Goal: Information Seeking & Learning: Learn about a topic

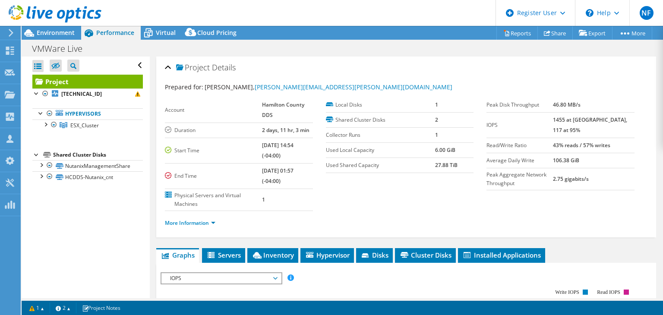
select select "USD"
click at [149, 33] on icon at bounding box center [148, 33] width 9 height 7
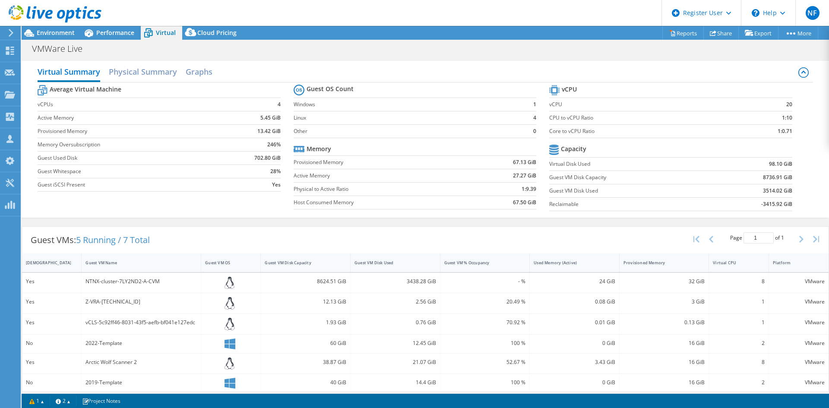
click at [496, 164] on td "67.13 GiB" at bounding box center [504, 161] width 65 height 13
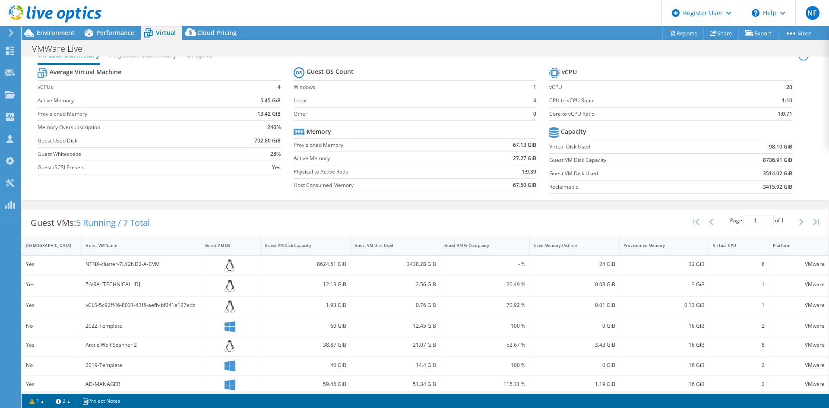
scroll to position [25, 0]
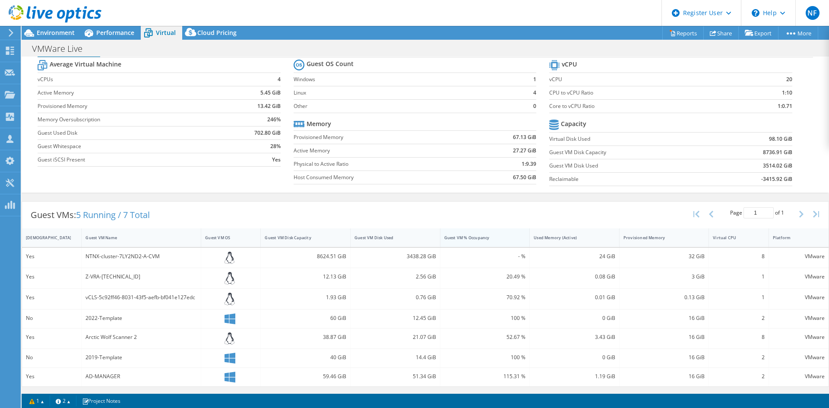
click at [499, 239] on div "Guest VM % Occupancy" at bounding box center [479, 238] width 71 height 6
click at [592, 235] on div "Used Memory (Active)" at bounding box center [569, 238] width 71 height 6
click at [395, 239] on div "Guest VM Disk Used" at bounding box center [389, 238] width 71 height 6
click at [373, 238] on div "Guest VM Disk Used" at bounding box center [389, 238] width 71 height 6
drag, startPoint x: 398, startPoint y: 258, endPoint x: 423, endPoint y: 258, distance: 24.6
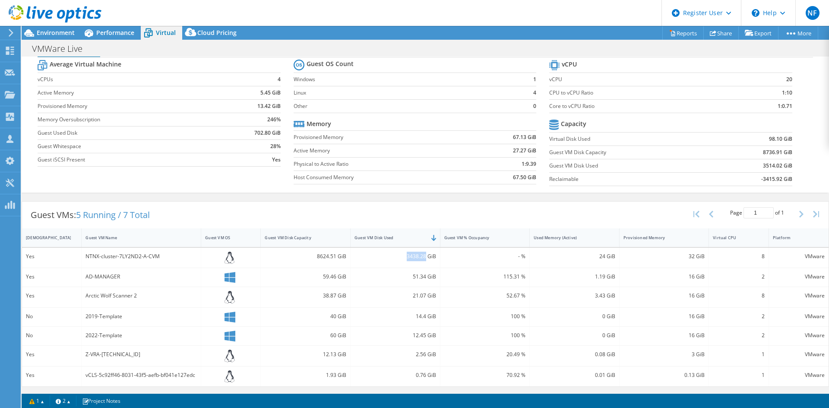
click at [423, 258] on div "3438.28 GiB" at bounding box center [395, 256] width 82 height 9
copy div "3438.28"
drag, startPoint x: 405, startPoint y: 273, endPoint x: 430, endPoint y: 277, distance: 25.3
click at [430, 277] on div "51.34 GiB" at bounding box center [395, 276] width 82 height 9
click at [414, 276] on div "51.34 GiB" at bounding box center [395, 276] width 82 height 9
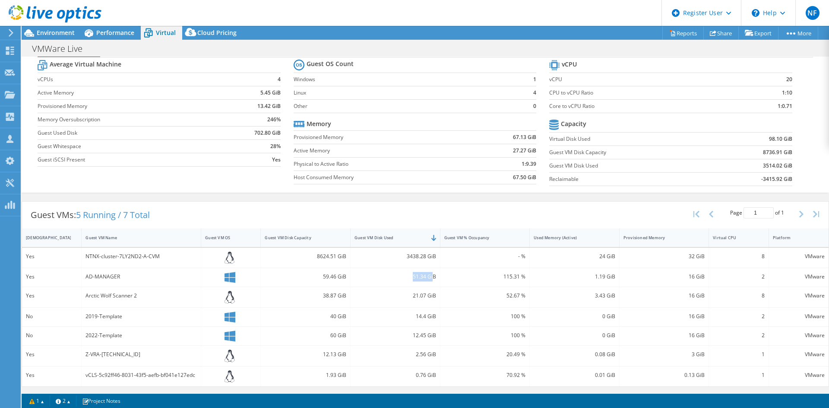
click at [413, 275] on div "51.34 GiB" at bounding box center [395, 276] width 82 height 9
drag, startPoint x: 408, startPoint y: 275, endPoint x: 423, endPoint y: 278, distance: 16.0
click at [423, 278] on div "51.34 GiB" at bounding box center [395, 276] width 82 height 9
copy div "51.34"
drag, startPoint x: 408, startPoint y: 297, endPoint x: 422, endPoint y: 295, distance: 13.9
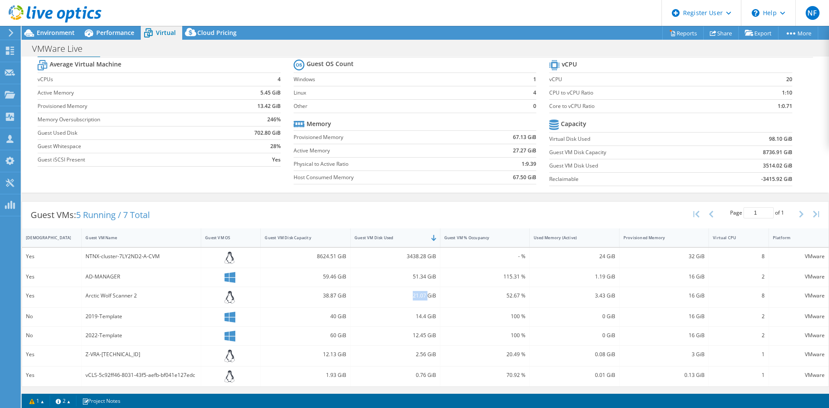
click at [423, 295] on div "21.07 GiB" at bounding box center [395, 295] width 82 height 9
copy div "21.07"
drag, startPoint x: 698, startPoint y: 391, endPoint x: 664, endPoint y: 389, distance: 33.7
click at [663, 315] on div "Guest VMs: 5 Running / 7 Total Page 1 of 1 5 rows 10 rows 20 rows 25 rows 50 ro…" at bounding box center [425, 294] width 807 height 195
click at [663, 315] on div "0.13 GiB" at bounding box center [664, 374] width 82 height 9
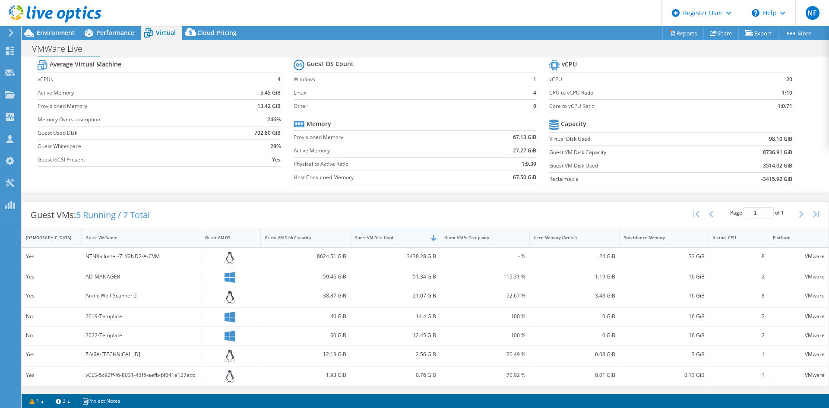
click at [401, 239] on div "Guest VM Disk Used" at bounding box center [389, 238] width 71 height 6
click at [400, 238] on div "Guest VM Disk Used" at bounding box center [389, 238] width 71 height 6
click at [73, 244] on div at bounding box center [81, 237] width 16 height 19
click at [66, 238] on div "IsRunning" at bounding box center [46, 238] width 41 height 6
click at [64, 239] on div "IsRunning" at bounding box center [46, 238] width 41 height 6
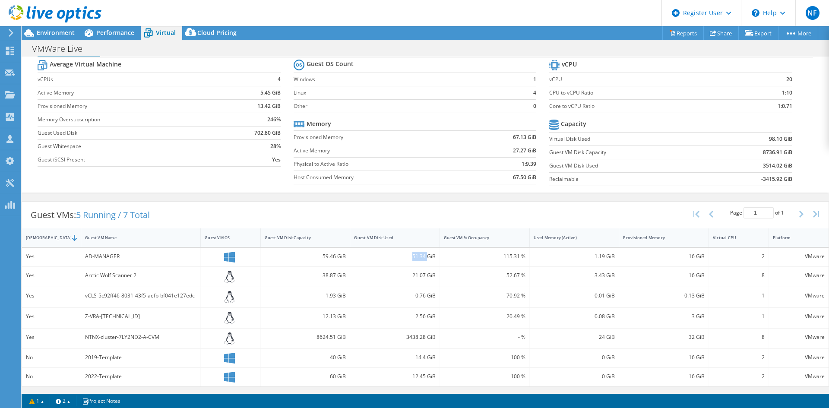
drag, startPoint x: 406, startPoint y: 253, endPoint x: 423, endPoint y: 258, distance: 18.0
click at [423, 258] on div "51.34 GiB" at bounding box center [395, 256] width 82 height 9
copy div "51.34"
drag, startPoint x: 403, startPoint y: 273, endPoint x: 424, endPoint y: 280, distance: 22.3
click at [425, 279] on div "21.07 GiB" at bounding box center [395, 275] width 82 height 9
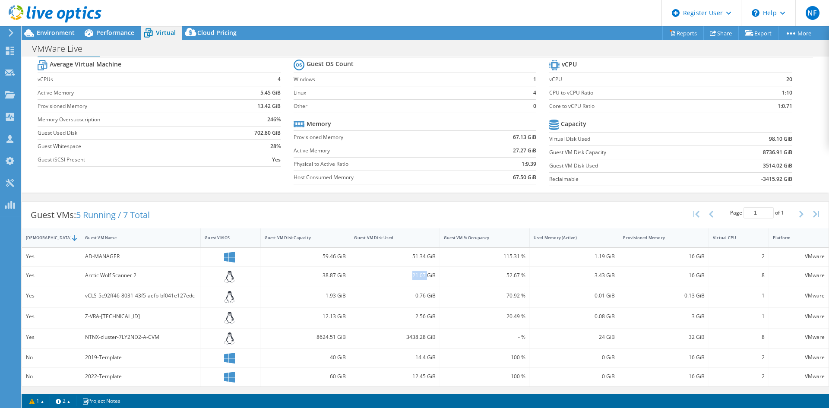
copy div "21.07"
drag, startPoint x: 412, startPoint y: 297, endPoint x: 423, endPoint y: 297, distance: 11.7
click at [423, 297] on div "0.76 GiB" at bounding box center [395, 295] width 82 height 9
copy div "0.76"
drag, startPoint x: 416, startPoint y: 315, endPoint x: 423, endPoint y: 316, distance: 6.5
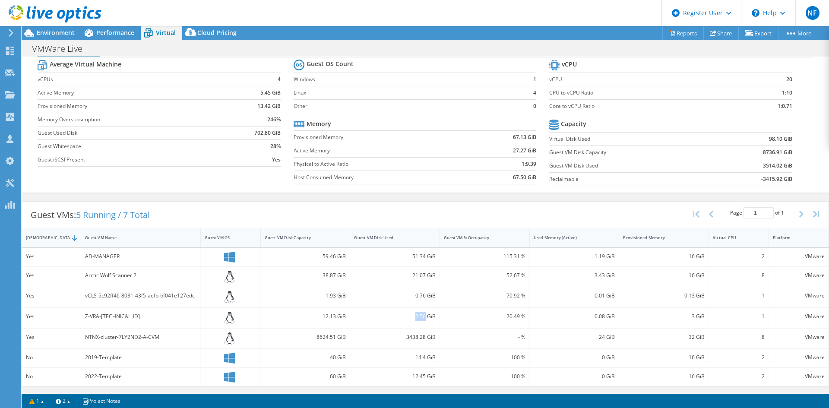
click at [423, 315] on div "2.56 GiB" at bounding box center [395, 316] width 82 height 9
copy div "2.56"
drag, startPoint x: 399, startPoint y: 339, endPoint x: 423, endPoint y: 339, distance: 23.3
click at [423, 315] on div "3438.28 GiB" at bounding box center [395, 336] width 82 height 9
copy div "3438.28"
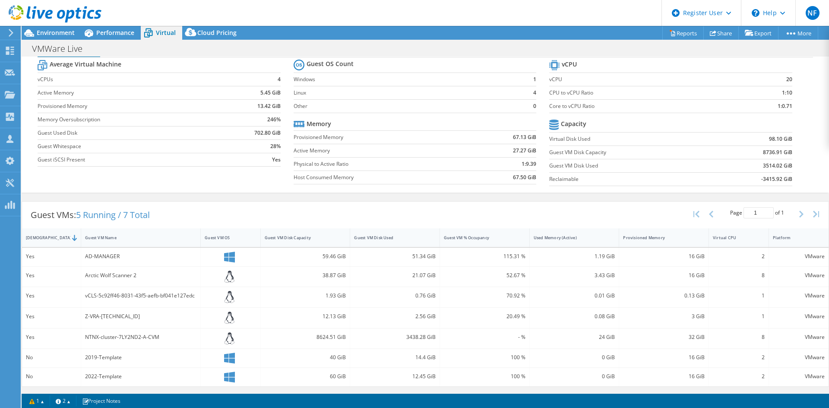
click at [411, 315] on div "14.4 GiB" at bounding box center [395, 357] width 82 height 9
drag, startPoint x: 411, startPoint y: 356, endPoint x: 423, endPoint y: 357, distance: 12.2
click at [423, 315] on div "14.4 GiB" at bounding box center [395, 357] width 82 height 9
copy div "14.4"
drag, startPoint x: 402, startPoint y: 377, endPoint x: 424, endPoint y: 378, distance: 21.6
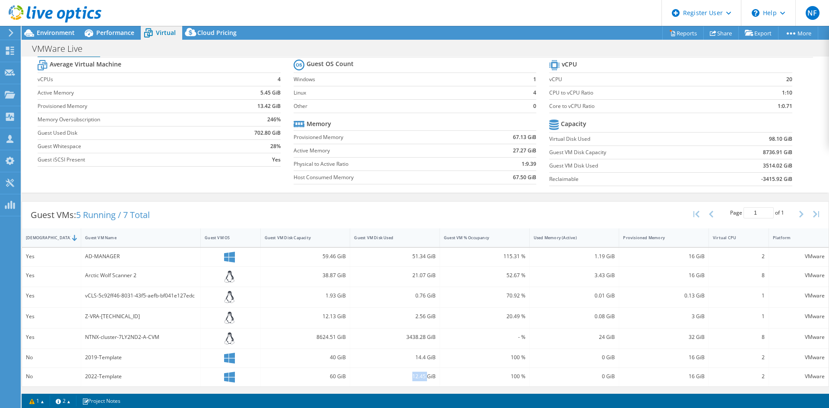
click at [424, 315] on div "12.45 GiB" at bounding box center [395, 376] width 82 height 9
copy div "12.45"
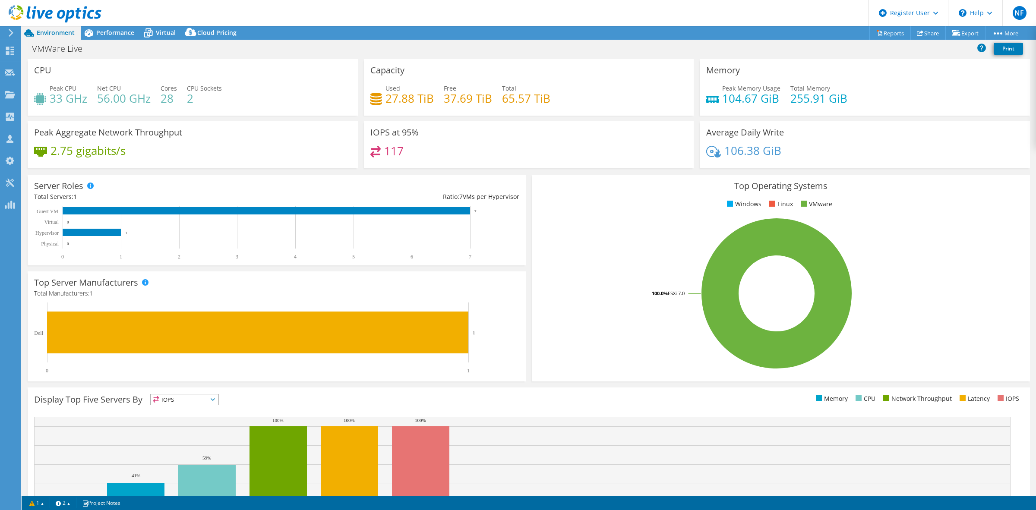
select select "USD"
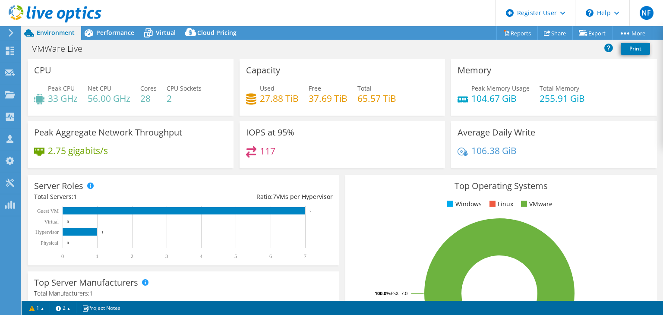
click at [115, 22] on header "NF Dell User [PERSON_NAME] [PERSON_NAME][EMAIL_ADDRESS][DOMAIN_NAME] Dell My Pr…" at bounding box center [331, 13] width 663 height 26
click at [114, 35] on span "Performance" at bounding box center [115, 32] width 38 height 8
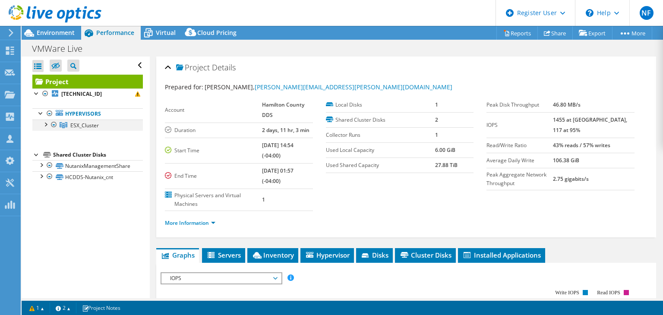
click at [45, 122] on div at bounding box center [45, 124] width 9 height 9
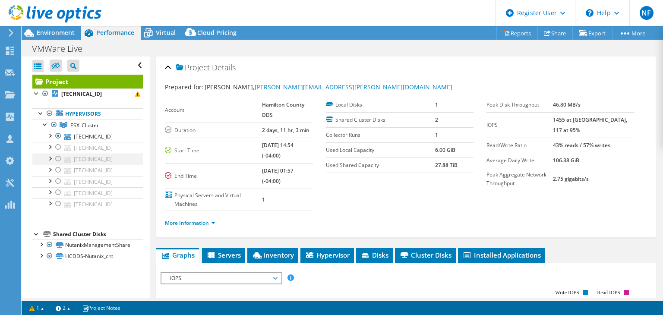
click at [57, 158] on div at bounding box center [58, 159] width 9 height 10
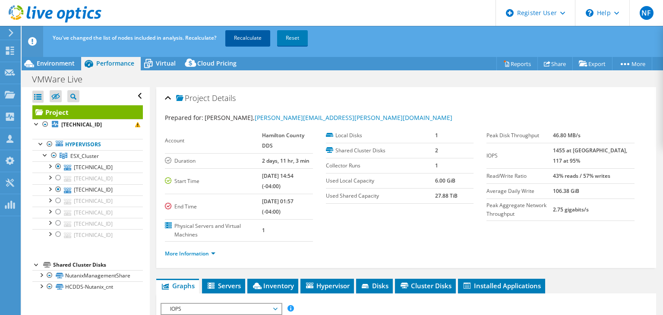
click at [261, 45] on link "Recalculate" at bounding box center [247, 38] width 45 height 16
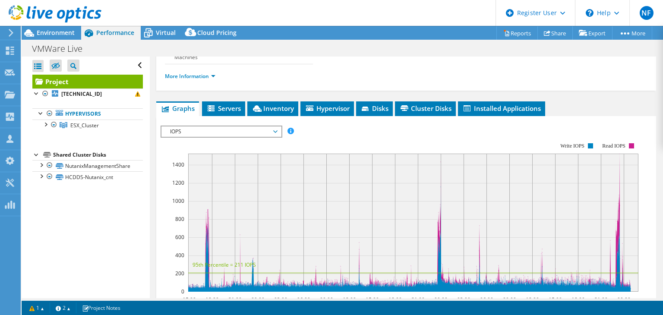
scroll to position [138, 0]
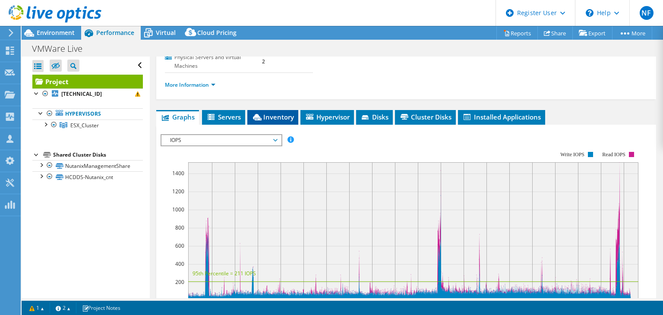
click at [269, 113] on span "Inventory" at bounding box center [273, 117] width 42 height 9
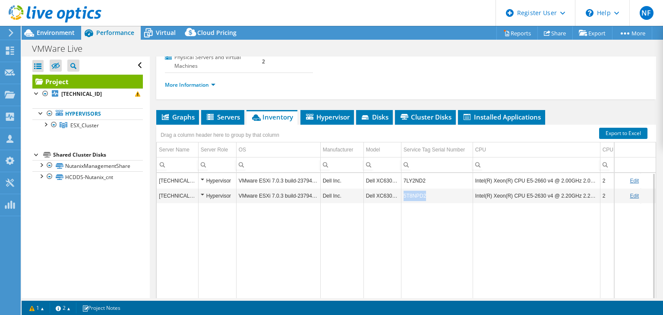
drag, startPoint x: 430, startPoint y: 183, endPoint x: 402, endPoint y: 176, distance: 28.1
click at [402, 188] on td "5T8NPD2" at bounding box center [437, 195] width 72 height 15
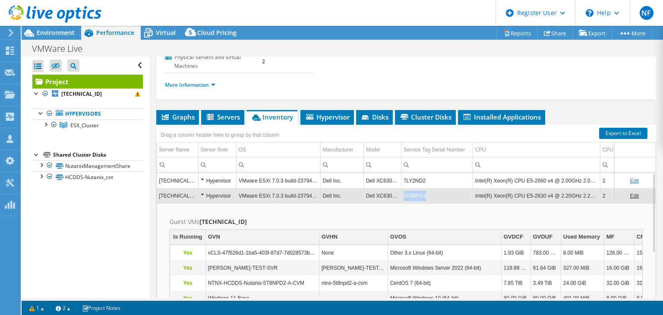
copy td "5T8NPD2"
drag, startPoint x: 427, startPoint y: 188, endPoint x: 403, endPoint y: 183, distance: 23.7
click at [403, 188] on td "5T8NPD2" at bounding box center [437, 195] width 72 height 15
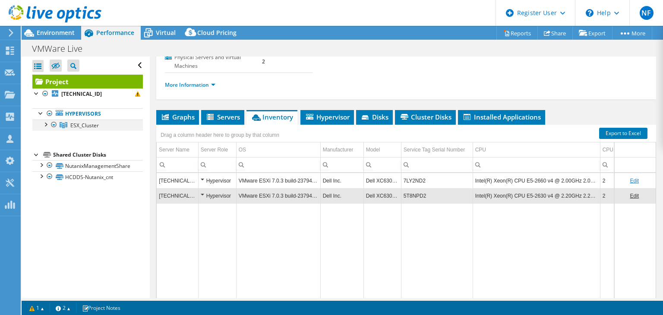
click at [47, 123] on div at bounding box center [45, 124] width 9 height 9
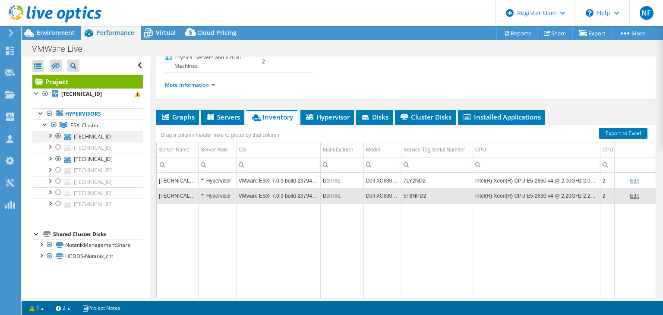
click at [56, 136] on div at bounding box center [58, 136] width 9 height 10
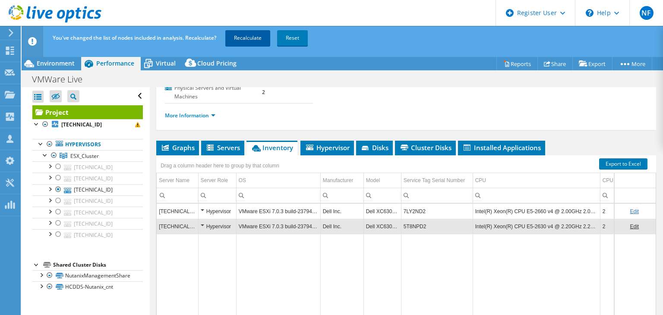
click at [256, 41] on link "Recalculate" at bounding box center [247, 38] width 45 height 16
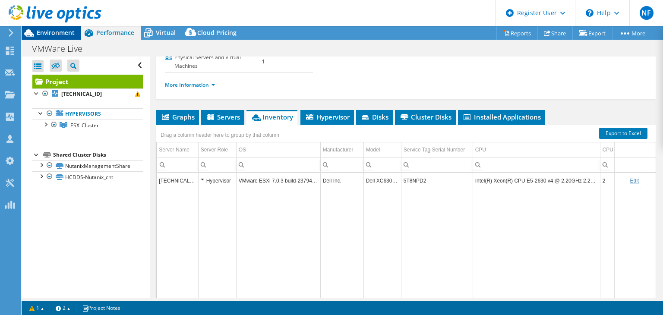
click at [66, 36] on span "Environment" at bounding box center [56, 32] width 38 height 8
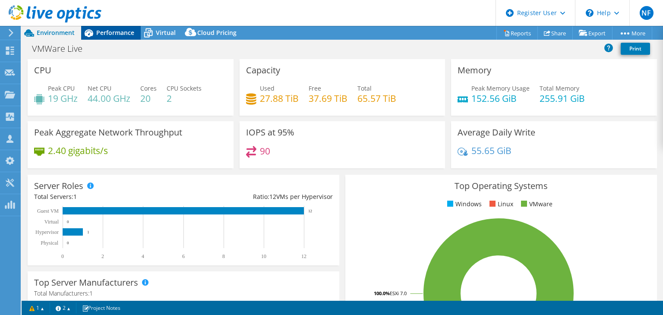
click at [128, 34] on span "Performance" at bounding box center [115, 32] width 38 height 8
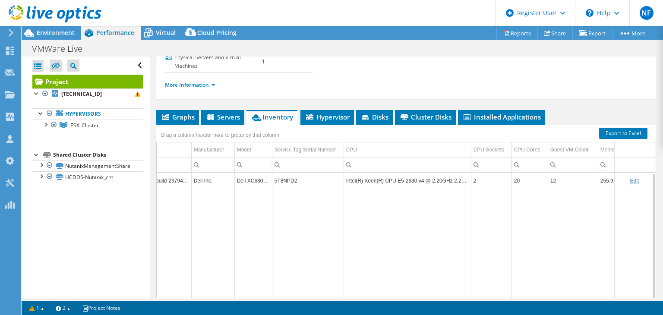
scroll to position [0, 150]
drag, startPoint x: 462, startPoint y: 294, endPoint x: 629, endPoint y: 299, distance: 167.6
click at [629, 299] on body "NF Dell User [PERSON_NAME] [PERSON_NAME][EMAIL_ADDRESS][DOMAIN_NAME] Dell My Pr…" at bounding box center [331, 157] width 663 height 315
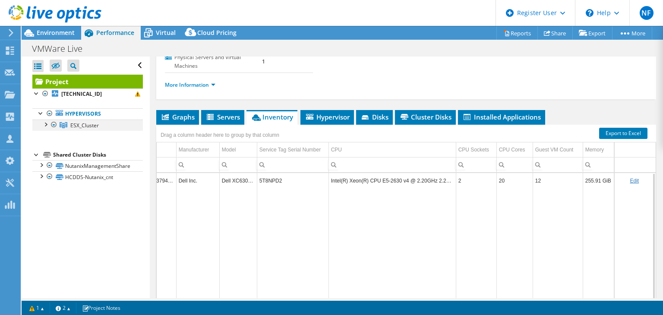
click at [46, 125] on div at bounding box center [45, 124] width 9 height 9
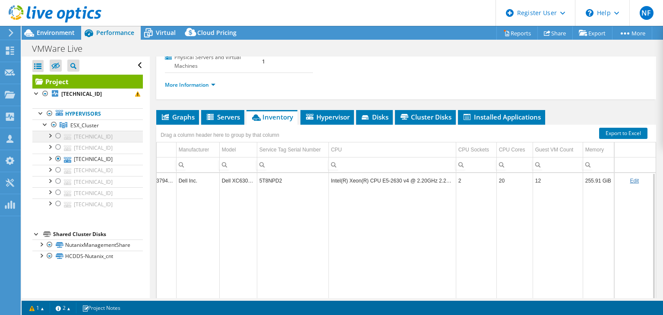
click at [57, 135] on div at bounding box center [58, 136] width 9 height 10
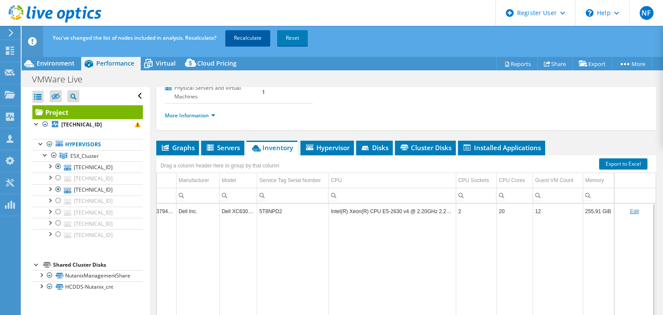
click at [245, 42] on link "Recalculate" at bounding box center [247, 38] width 45 height 16
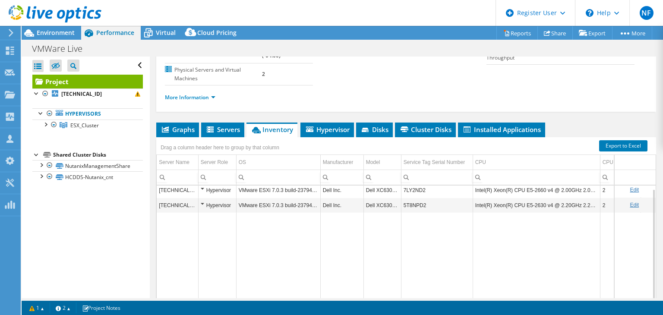
scroll to position [126, 0]
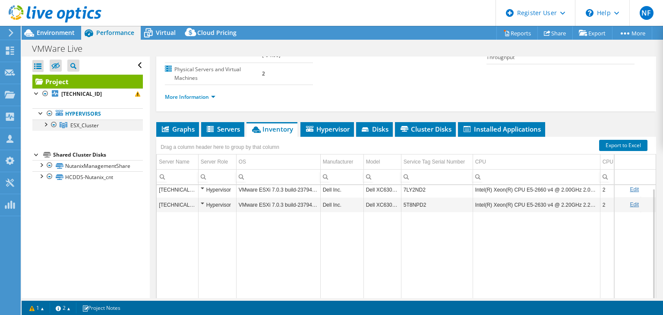
click at [46, 127] on div at bounding box center [45, 124] width 9 height 9
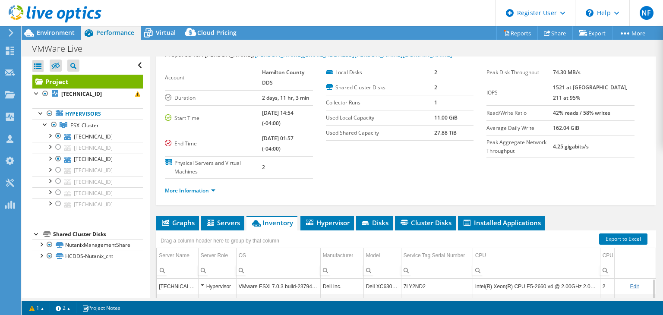
scroll to position [29, 0]
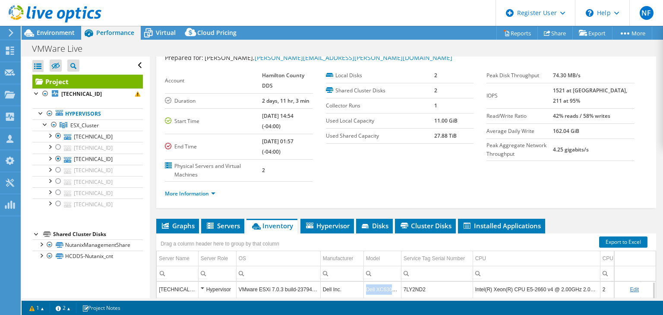
drag, startPoint x: 398, startPoint y: 279, endPoint x: 363, endPoint y: 281, distance: 35.4
click at [363, 282] on td "Dell XC630-10" at bounding box center [382, 289] width 38 height 15
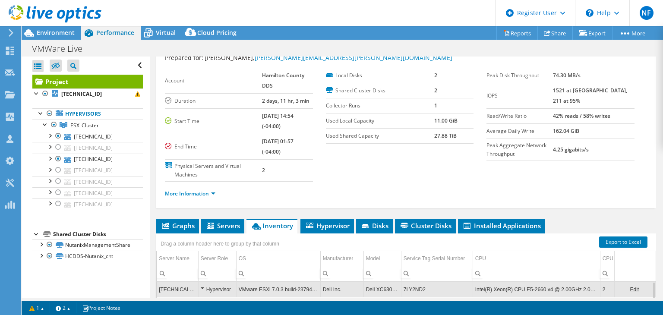
copy td "Dell XC630-10"
